Goal: Task Accomplishment & Management: Manage account settings

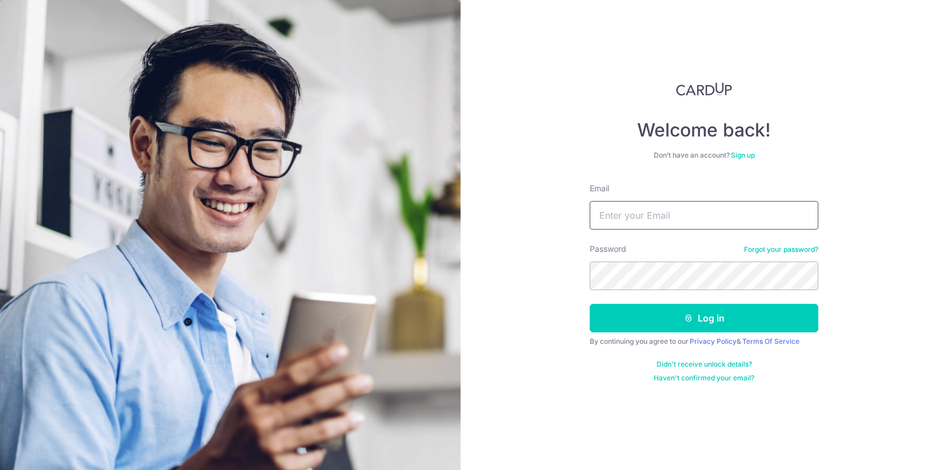
click at [716, 220] on input "Email" at bounding box center [704, 215] width 229 height 29
type input "[PERSON_NAME][EMAIL_ADDRESS][DOMAIN_NAME]"
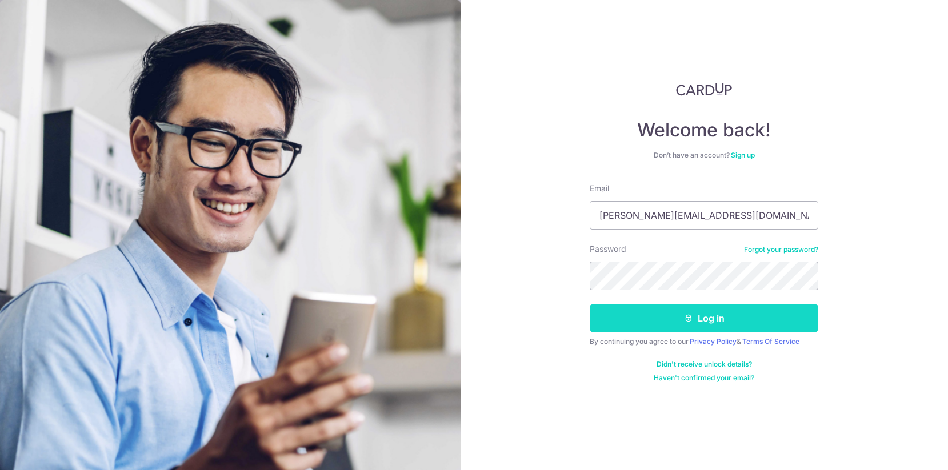
click at [701, 321] on button "Log in" at bounding box center [704, 318] width 229 height 29
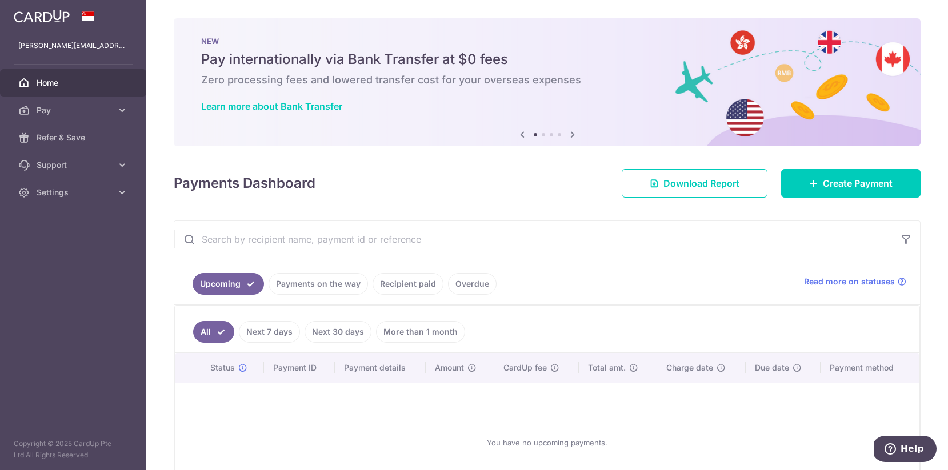
click at [395, 284] on link "Recipient paid" at bounding box center [408, 284] width 71 height 22
